Goal: Information Seeking & Learning: Find specific fact

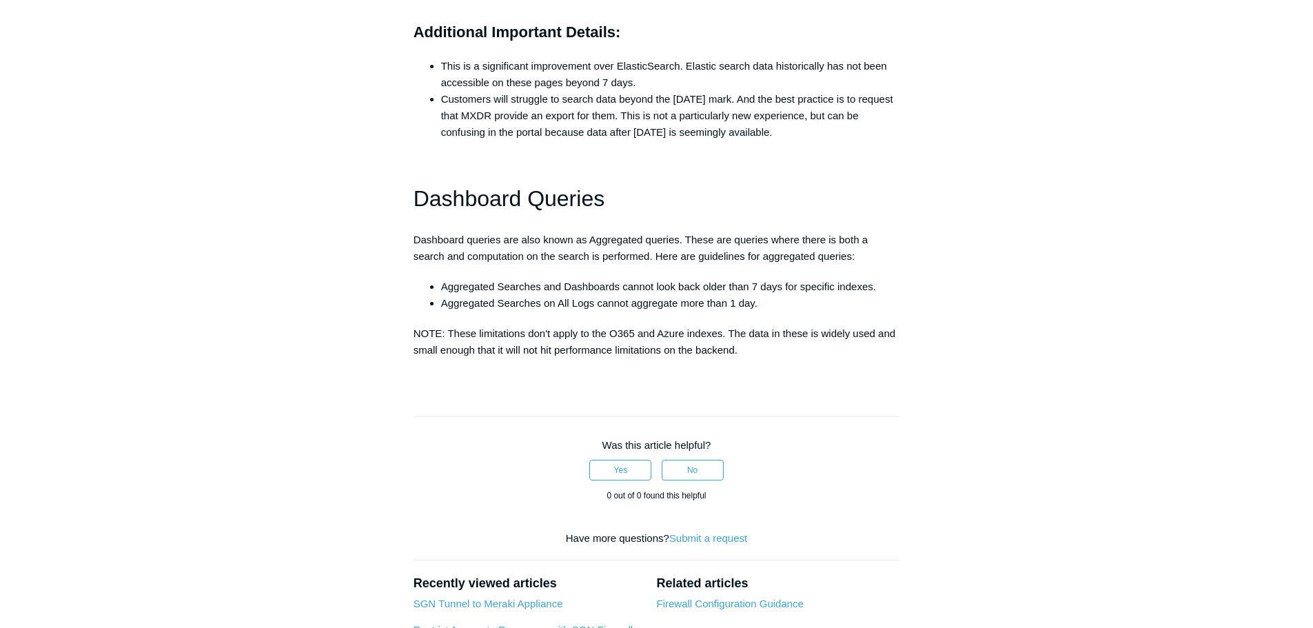
scroll to position [1240, 0]
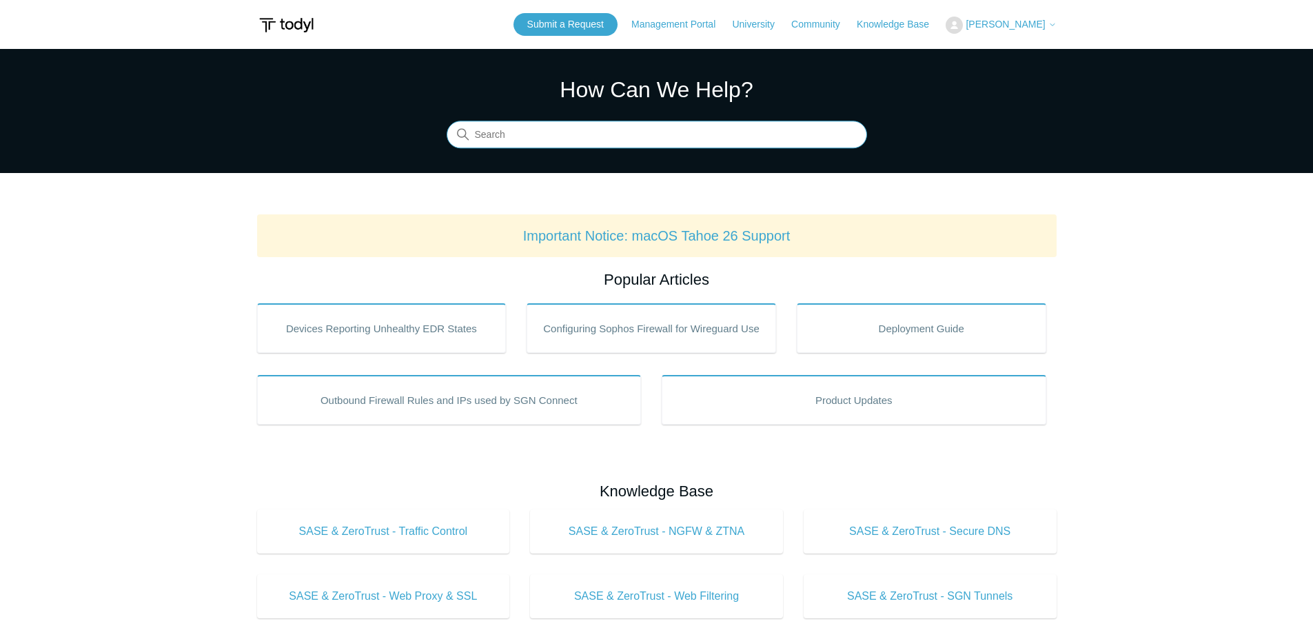
click at [625, 141] on input "Search" at bounding box center [656, 135] width 420 height 28
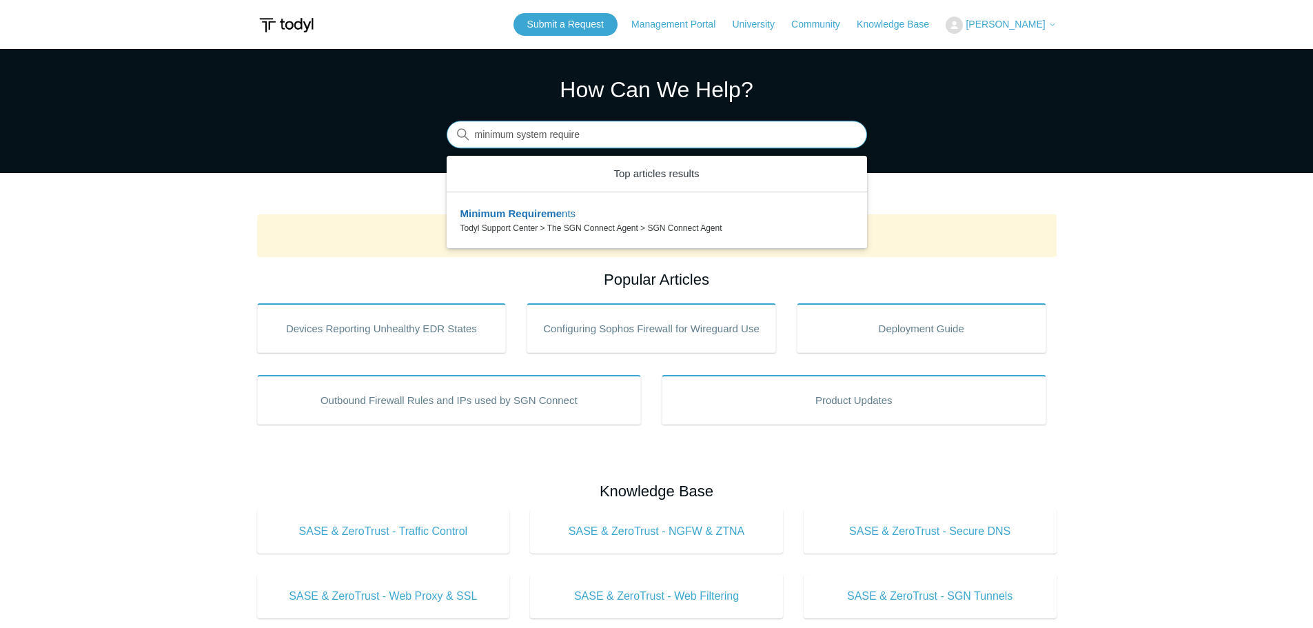
type input "minimum system require"
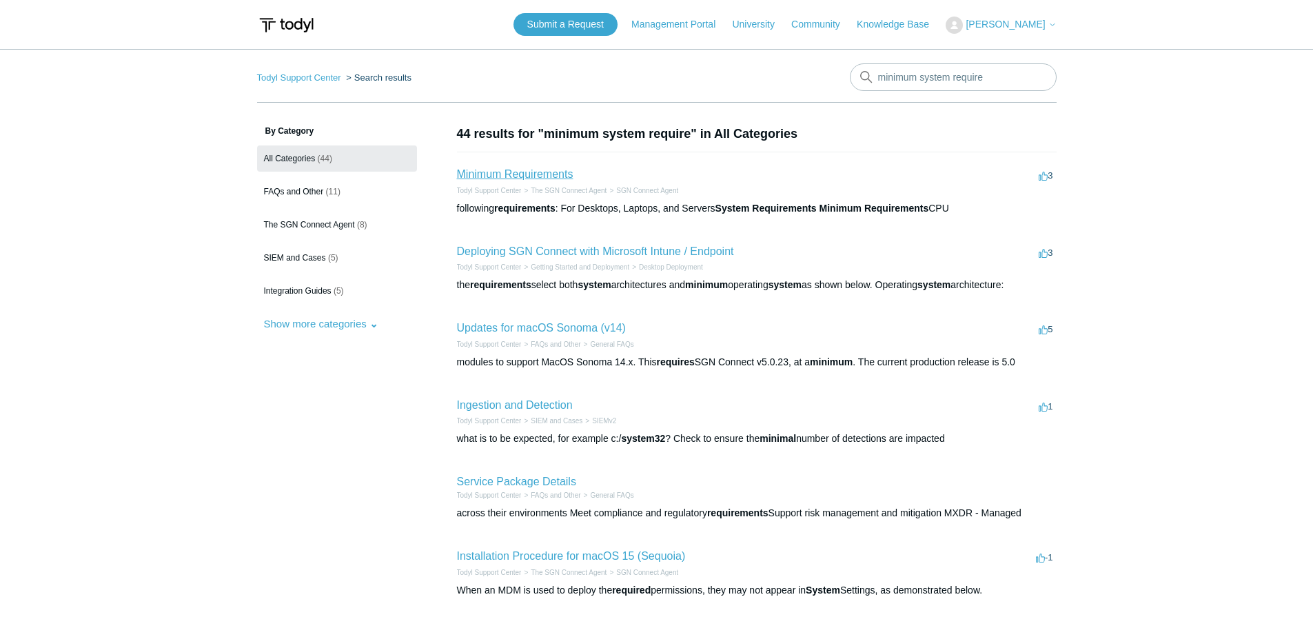
click at [528, 172] on link "Minimum Requirements" at bounding box center [515, 174] width 116 height 12
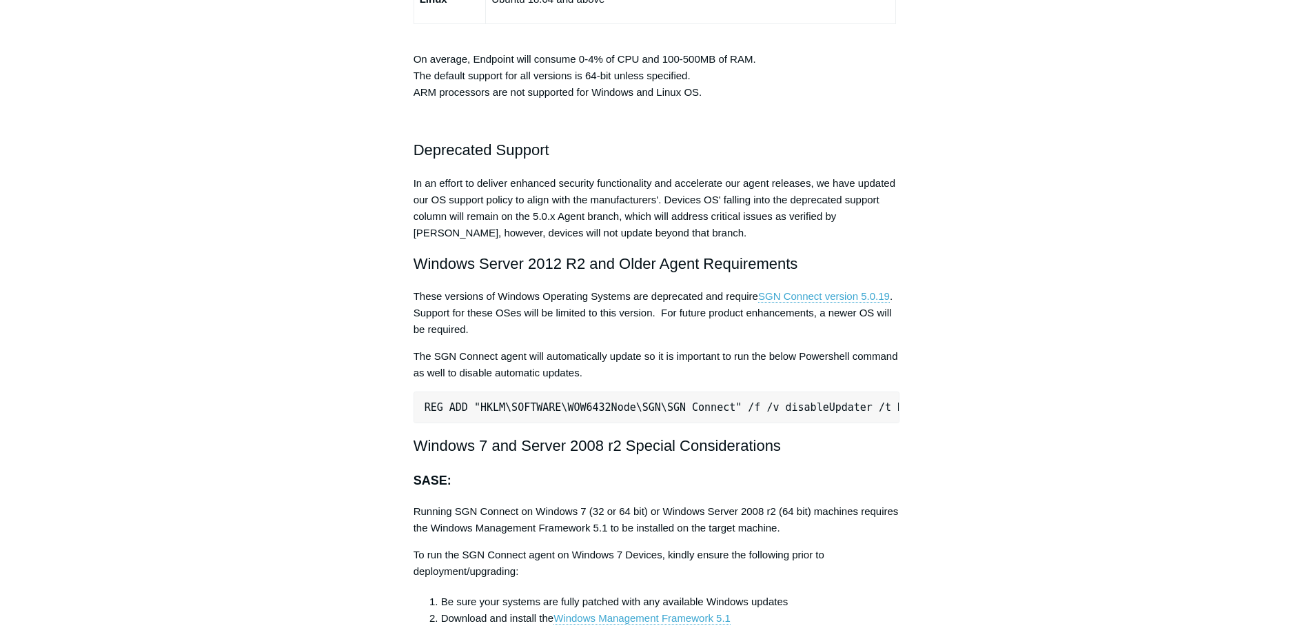
scroll to position [2618, 0]
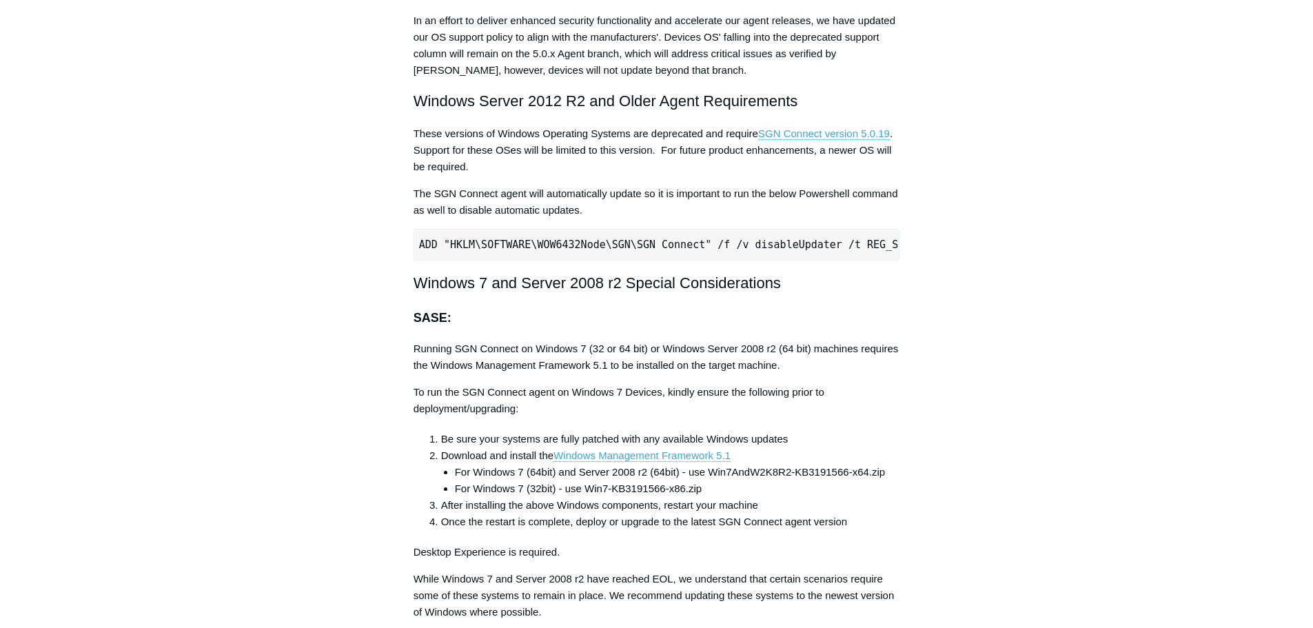
scroll to position [2825, 0]
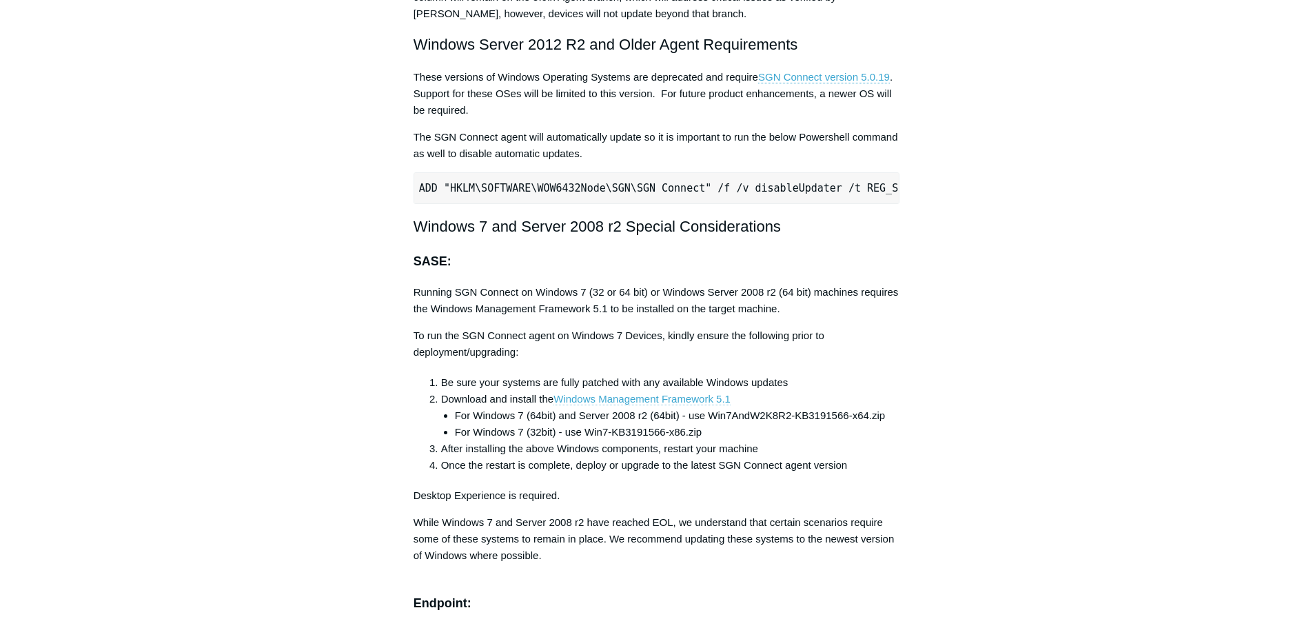
click at [689, 404] on span "Windows Management Framework 5.1" at bounding box center [641, 399] width 177 height 12
